Goal: Check status: Check status

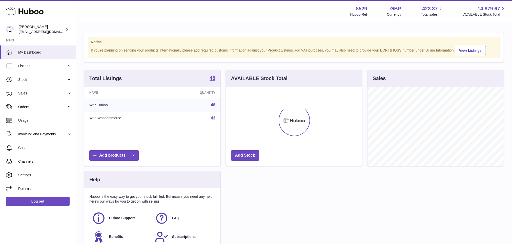
scroll to position [79, 136]
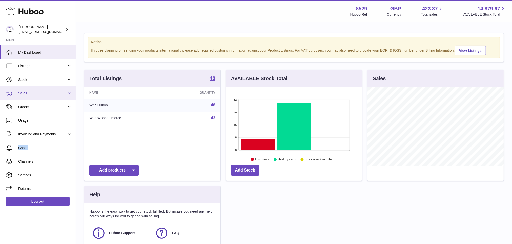
click at [28, 92] on span "Sales" at bounding box center [42, 93] width 48 height 5
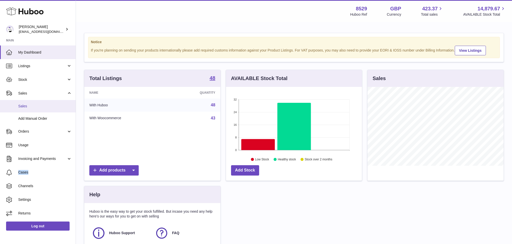
click at [29, 106] on span "Sales" at bounding box center [45, 106] width 54 height 5
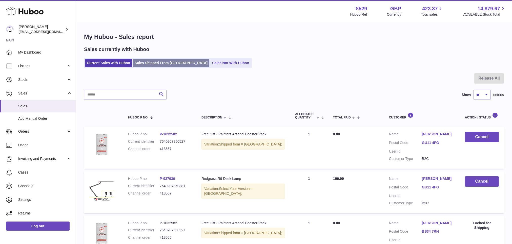
click at [157, 65] on link "Sales Shipped From Huboo" at bounding box center [171, 63] width 76 height 8
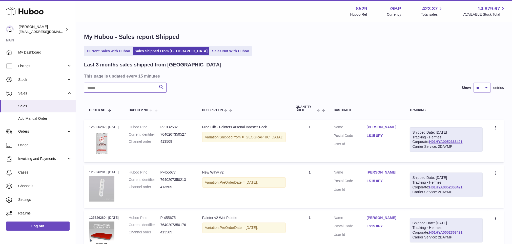
click at [121, 92] on input "text" at bounding box center [125, 88] width 82 height 10
paste input "******"
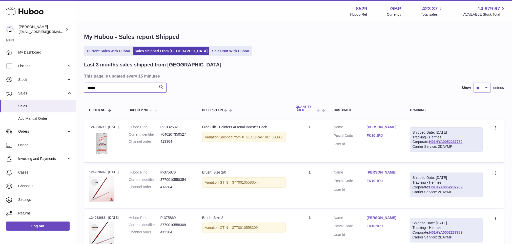
type input "******"
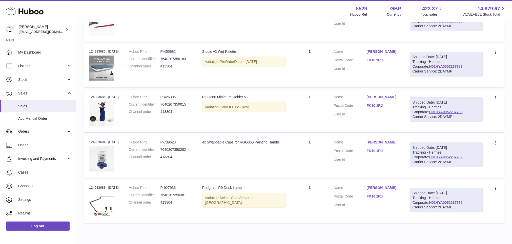
scroll to position [278, 0]
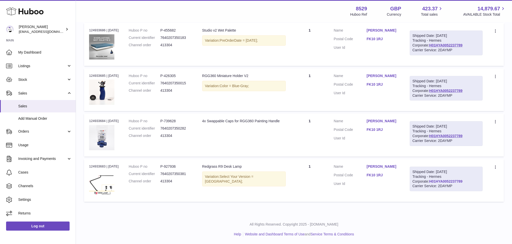
click at [439, 180] on link "H01HYA0052237789" at bounding box center [445, 182] width 33 height 4
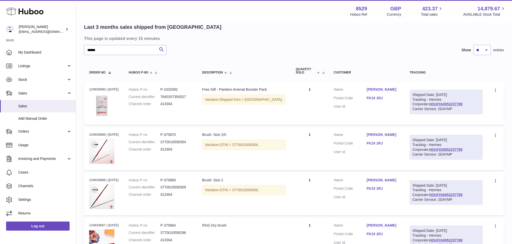
scroll to position [0, 0]
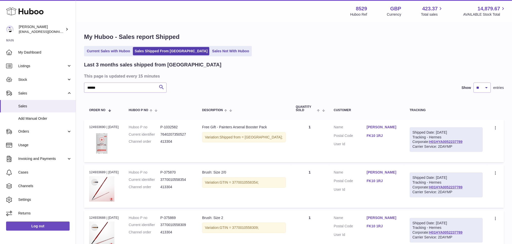
click at [451, 141] on div "Shipped Date: 18th Sep 2025 Tracking - Hermes Corporate: H01HYA0052237789 Carri…" at bounding box center [445, 139] width 73 height 25
drag, startPoint x: 452, startPoint y: 141, endPoint x: 413, endPoint y: 133, distance: 39.2
click at [413, 133] on div "Shipped Date: 18th Sep 2025 Tracking - Hermes Corporate: H01HYA0052237789 Carri…" at bounding box center [445, 139] width 73 height 25
copy div "Shipped Date: 18th Sep 2025 Tracking - Hermes Corporate: H01HYA0052237789"
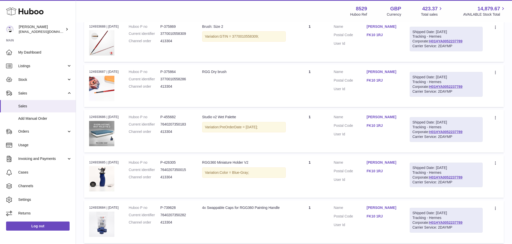
scroll to position [238, 0]
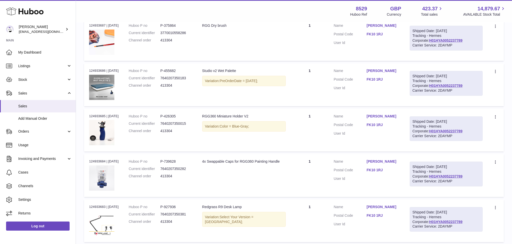
drag, startPoint x: 196, startPoint y: 75, endPoint x: 192, endPoint y: 77, distance: 3.9
click at [195, 75] on td "Huboo P no P-455682 Current identifier 7640207350183 Channel order 413304" at bounding box center [160, 84] width 73 height 43
drag, startPoint x: 191, startPoint y: 77, endPoint x: 163, endPoint y: 71, distance: 28.8
click at [163, 71] on dl "Huboo P no P-455682 Current identifier 7640207350183 Channel order 413304" at bounding box center [160, 80] width 63 height 22
copy dl "P-455682 Current identifier 7640207350183"
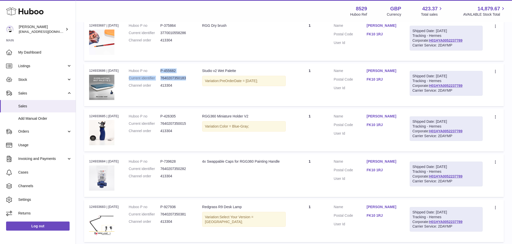
drag, startPoint x: 240, startPoint y: 70, endPoint x: 204, endPoint y: 70, distance: 36.2
click at [204, 70] on td "Description Studio v2 Wet Palette Variation: PreOrderDate = 2022-05-16;" at bounding box center [244, 84] width 94 height 43
copy div "Studio v2 Wet Palette"
